Goal: Manage account settings

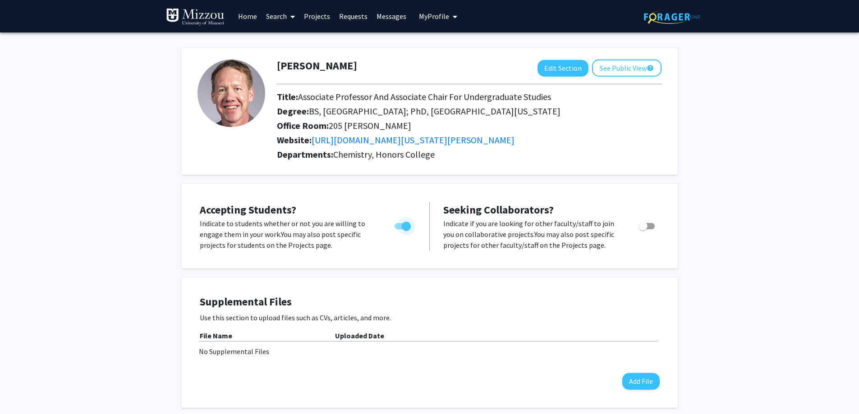
click at [403, 227] on span "Toggle" at bounding box center [406, 226] width 9 height 9
click at [399, 229] on input "Would you like to permit student requests?" at bounding box center [398, 229] width 0 height 0
checkbox input "false"
click at [240, 17] on link "Home" at bounding box center [247, 16] width 28 height 32
